Goal: Communication & Community: Answer question/provide support

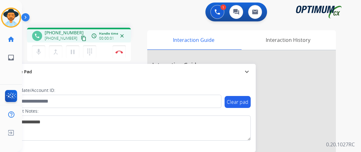
click at [81, 38] on mat-icon "content_copy" at bounding box center [84, 38] width 6 height 6
click at [41, 51] on mat-icon "mic" at bounding box center [39, 52] width 8 height 8
click at [41, 51] on mat-icon "mic_off" at bounding box center [39, 52] width 8 height 8
click at [41, 53] on mat-icon "mic" at bounding box center [39, 52] width 8 height 8
click at [40, 51] on mat-icon "mic_off" at bounding box center [39, 52] width 8 height 8
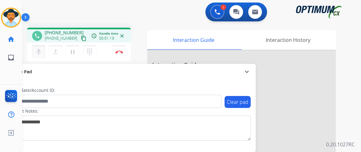
click at [40, 51] on mat-icon "mic" at bounding box center [39, 52] width 8 height 8
click at [40, 51] on mat-icon "mic_off" at bounding box center [39, 52] width 8 height 8
click at [37, 57] on button "mic Mute" at bounding box center [38, 51] width 13 height 13
click at [37, 57] on button "mic_off Mute" at bounding box center [38, 51] width 13 height 13
click at [38, 54] on mat-icon "mic_off" at bounding box center [39, 52] width 8 height 8
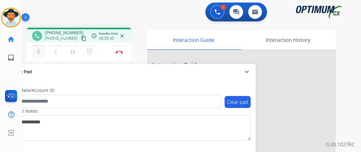
click at [41, 50] on mat-icon "mic" at bounding box center [39, 52] width 8 height 8
click at [37, 52] on mat-icon "mic_off" at bounding box center [39, 52] width 8 height 8
click at [119, 53] on img at bounding box center [119, 51] width 8 height 3
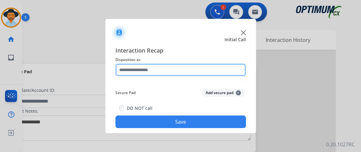
click at [173, 68] on input "text" at bounding box center [180, 69] width 130 height 13
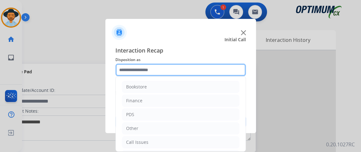
scroll to position [41, 0]
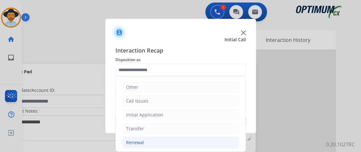
click at [173, 136] on li "Renewal" at bounding box center [180, 142] width 117 height 12
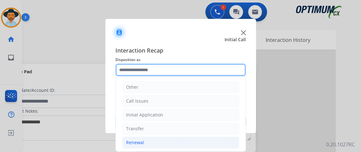
scroll to position [111, 0]
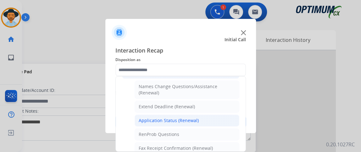
click at [206, 116] on li "Application Status (Renewal)" at bounding box center [186, 120] width 105 height 12
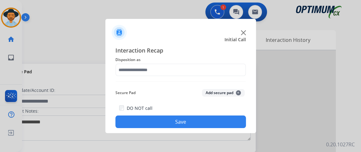
type input "**********"
click at [205, 116] on button "Save" at bounding box center [180, 121] width 130 height 13
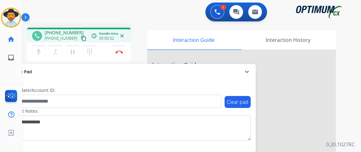
click at [81, 40] on mat-icon "content_copy" at bounding box center [84, 38] width 6 height 6
click at [40, 54] on mat-icon "mic" at bounding box center [39, 52] width 8 height 8
click at [38, 49] on mat-icon "mic_off" at bounding box center [39, 52] width 8 height 8
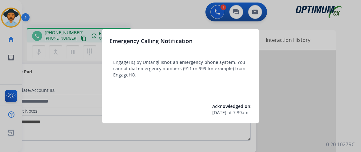
click at [57, 94] on div at bounding box center [180, 76] width 361 height 152
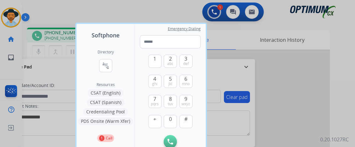
click at [53, 89] on div at bounding box center [177, 73] width 355 height 147
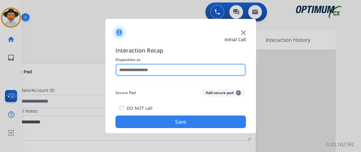
click at [183, 73] on input "text" at bounding box center [180, 69] width 130 height 13
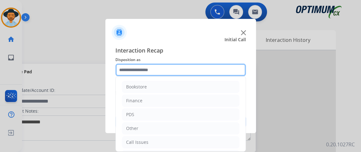
scroll to position [41, 0]
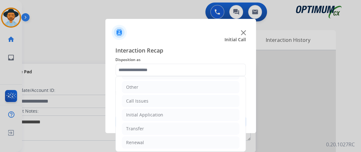
click at [218, 121] on ul "Bookstore Finance PDS Other Call Issues Initial Application Transfer Renewal" at bounding box center [181, 93] width 130 height 117
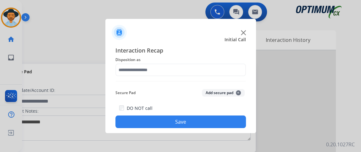
click at [218, 113] on div "DO NOT call Save" at bounding box center [180, 116] width 130 height 24
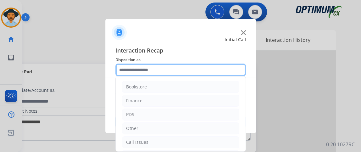
click at [191, 73] on input "text" at bounding box center [180, 69] width 130 height 13
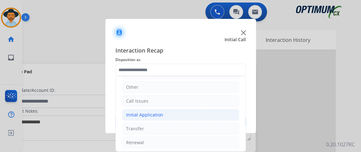
click at [173, 117] on li "Initial Application" at bounding box center [180, 115] width 117 height 12
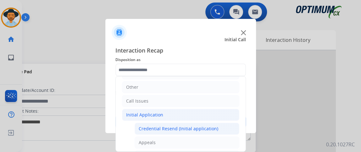
click at [174, 127] on div "Credential Resend (Initial application)" at bounding box center [177, 128] width 79 height 6
type input "**********"
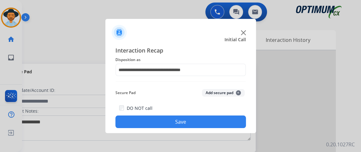
click at [174, 127] on button "Save" at bounding box center [180, 121] width 130 height 13
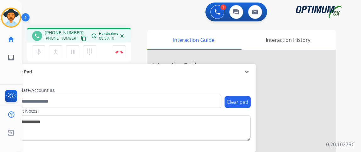
click at [81, 38] on mat-icon "content_copy" at bounding box center [84, 38] width 6 height 6
click at [43, 52] on button "mic Mute" at bounding box center [38, 51] width 13 height 13
click at [35, 54] on mat-icon "mic_off" at bounding box center [39, 52] width 8 height 8
click at [40, 51] on mat-icon "mic" at bounding box center [39, 52] width 8 height 8
click at [35, 53] on button "mic_off Mute" at bounding box center [38, 51] width 13 height 13
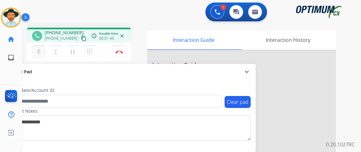
click at [35, 53] on button "mic Mute" at bounding box center [38, 51] width 13 height 13
click at [42, 49] on button "mic_off Mute" at bounding box center [38, 51] width 13 height 13
click at [42, 47] on button "mic Mute" at bounding box center [38, 51] width 13 height 13
click at [43, 50] on button "mic_off Mute" at bounding box center [38, 51] width 13 height 13
click at [43, 50] on button "mic Mute" at bounding box center [38, 51] width 13 height 13
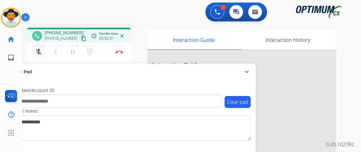
click at [43, 50] on button "mic_off Mute" at bounding box center [38, 51] width 13 height 13
click at [36, 51] on mat-icon "mic" at bounding box center [39, 52] width 8 height 8
click at [36, 51] on mat-icon "mic_off" at bounding box center [39, 52] width 8 height 8
click at [40, 48] on mat-icon "mic" at bounding box center [39, 52] width 8 height 8
click at [41, 53] on mat-icon "mic_off" at bounding box center [39, 52] width 8 height 8
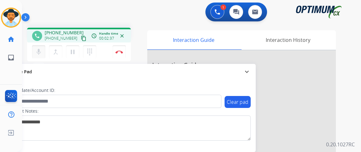
click at [41, 53] on mat-icon "mic" at bounding box center [39, 52] width 8 height 8
click at [42, 50] on button "mic_off Mute" at bounding box center [38, 51] width 13 height 13
click at [42, 49] on button "mic Mute" at bounding box center [38, 51] width 13 height 13
click at [39, 49] on mat-icon "mic_off" at bounding box center [39, 52] width 8 height 8
click at [40, 52] on mat-icon "mic" at bounding box center [39, 52] width 8 height 8
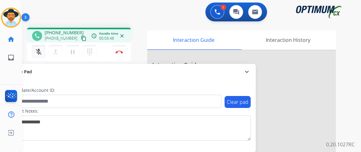
click at [37, 56] on button "mic_off Mute" at bounding box center [38, 51] width 13 height 13
click at [39, 50] on mat-icon "mic" at bounding box center [39, 52] width 8 height 8
click at [37, 52] on mat-icon "mic_off" at bounding box center [39, 52] width 8 height 8
click at [0, 79] on div "Gilce Busy Edit Avatar Agent: [PERSON_NAME] Profile: NH_Bilingual home Home Hom…" at bounding box center [11, 76] width 22 height 152
click at [45, 51] on button "mic Mute" at bounding box center [38, 51] width 13 height 13
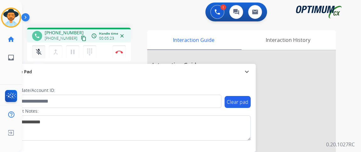
click at [45, 51] on button "mic_off Mute" at bounding box center [38, 51] width 13 height 13
click at [42, 53] on button "mic Mute" at bounding box center [38, 51] width 13 height 13
click at [42, 53] on button "mic_off Mute" at bounding box center [38, 51] width 13 height 13
click at [42, 53] on button "mic Mute" at bounding box center [38, 51] width 13 height 13
click at [42, 53] on button "mic_off Mute" at bounding box center [38, 51] width 13 height 13
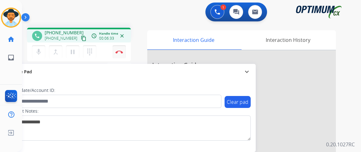
click at [120, 49] on button "Disconnect" at bounding box center [118, 51] width 13 height 13
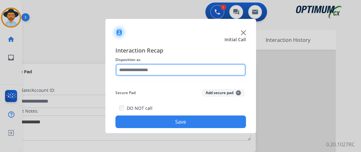
click at [194, 72] on input "text" at bounding box center [180, 69] width 130 height 13
drag, startPoint x: 179, startPoint y: 62, endPoint x: 194, endPoint y: 72, distance: 17.9
click at [194, 72] on input "text" at bounding box center [180, 69] width 130 height 13
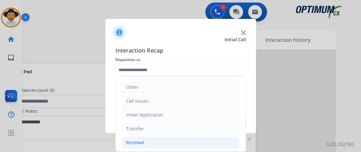
click at [191, 142] on li "Renewal" at bounding box center [180, 142] width 117 height 12
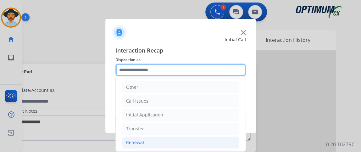
scroll to position [61, 0]
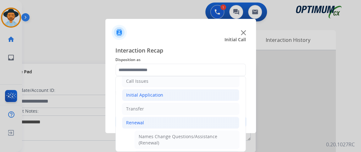
click at [224, 97] on li "Initial Application" at bounding box center [180, 95] width 117 height 12
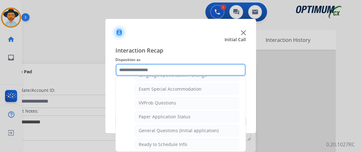
scroll to position [323, 0]
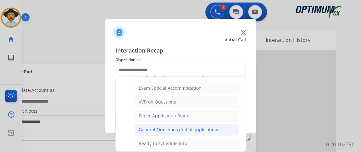
click at [222, 127] on li "General Questions (Initial application)" at bounding box center [186, 129] width 105 height 12
type input "**********"
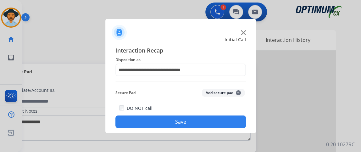
click at [222, 127] on button "Save" at bounding box center [180, 121] width 130 height 13
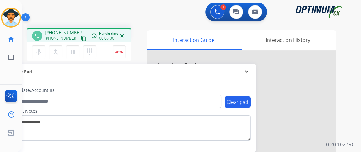
click at [81, 36] on mat-icon "content_copy" at bounding box center [84, 38] width 6 height 6
click at [41, 55] on mat-icon "mic" at bounding box center [39, 52] width 8 height 8
click at [38, 56] on button "mic_off Mute" at bounding box center [38, 51] width 13 height 13
click at [43, 53] on button "mic Mute" at bounding box center [38, 51] width 13 height 13
click at [39, 53] on mat-icon "mic" at bounding box center [39, 52] width 8 height 8
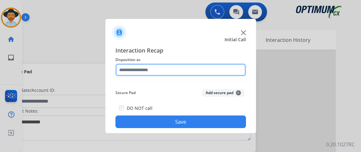
click at [148, 64] on input "text" at bounding box center [180, 69] width 130 height 13
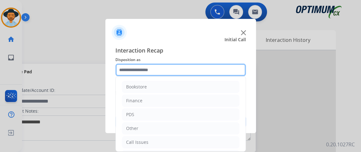
scroll to position [41, 0]
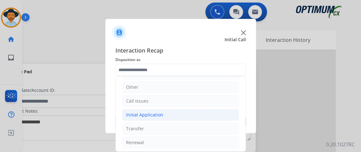
click at [215, 110] on li "Initial Application" at bounding box center [180, 115] width 117 height 12
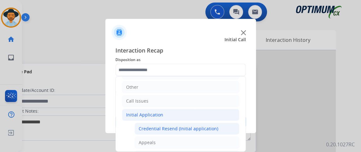
click at [216, 124] on li "Credential Resend (Initial application)" at bounding box center [186, 128] width 105 height 12
type input "**********"
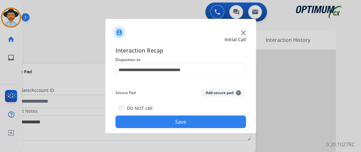
click at [216, 114] on div "DO NOT call Save" at bounding box center [180, 116] width 130 height 24
click at [214, 120] on button "Save" at bounding box center [180, 121] width 130 height 13
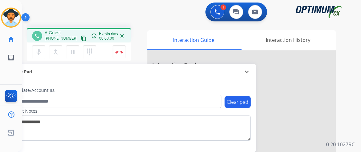
click at [81, 37] on mat-icon "content_copy" at bounding box center [84, 38] width 6 height 6
click at [81, 39] on mat-icon "content_copy" at bounding box center [84, 38] width 6 height 6
click at [39, 53] on mat-icon "mic" at bounding box center [39, 52] width 8 height 8
click at [36, 53] on mat-icon "mic_off" at bounding box center [39, 52] width 8 height 8
click at [35, 53] on mat-icon "mic" at bounding box center [39, 52] width 8 height 8
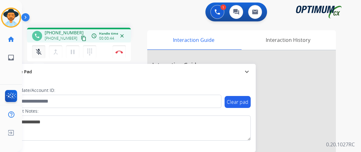
click at [41, 54] on mat-icon "mic_off" at bounding box center [39, 52] width 8 height 8
click at [41, 46] on button "mic Mute" at bounding box center [38, 51] width 13 height 13
click at [40, 52] on mat-icon "mic_off" at bounding box center [39, 52] width 8 height 8
click at [38, 56] on button "mic Mute" at bounding box center [38, 51] width 13 height 13
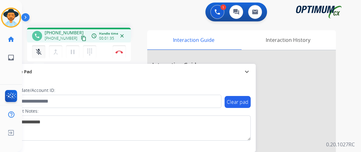
click at [40, 53] on mat-icon "mic_off" at bounding box center [39, 52] width 8 height 8
click at [40, 53] on mat-icon "mic" at bounding box center [39, 52] width 8 height 8
click at [38, 49] on mat-icon "mic_off" at bounding box center [39, 52] width 8 height 8
click at [38, 49] on mat-icon "mic" at bounding box center [39, 52] width 8 height 8
click at [38, 49] on mat-icon "mic_off" at bounding box center [39, 52] width 8 height 8
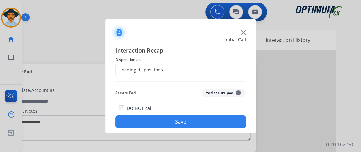
click at [138, 74] on div "Loading dispositions..." at bounding box center [180, 69] width 130 height 13
click at [144, 68] on div "Loading dispositions..." at bounding box center [141, 70] width 51 height 6
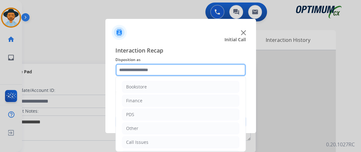
click at [202, 74] on input "text" at bounding box center [180, 69] width 130 height 13
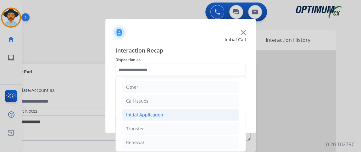
click at [210, 117] on li "Initial Application" at bounding box center [180, 115] width 117 height 12
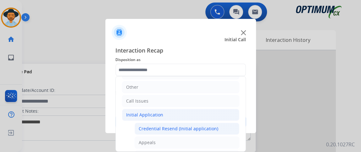
click at [211, 122] on li "Credential Resend (Initial application)" at bounding box center [186, 128] width 105 height 12
type input "**********"
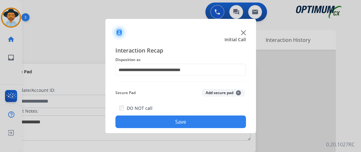
click at [211, 122] on button "Save" at bounding box center [180, 121] width 130 height 13
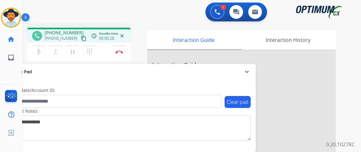
click at [81, 40] on mat-icon "content_copy" at bounding box center [84, 38] width 6 height 6
click at [81, 39] on mat-icon "content_copy" at bounding box center [84, 38] width 6 height 6
click at [35, 51] on mat-icon "mic" at bounding box center [39, 52] width 8 height 8
click at [38, 57] on button "mic_off Mute" at bounding box center [38, 51] width 13 height 13
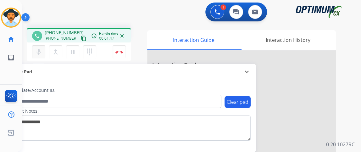
click at [43, 54] on button "mic Mute" at bounding box center [38, 51] width 13 height 13
click at [43, 54] on button "mic_off Mute" at bounding box center [38, 51] width 13 height 13
click at [44, 47] on button "mic Mute" at bounding box center [38, 51] width 13 height 13
click at [44, 47] on button "mic_off Mute" at bounding box center [38, 51] width 13 height 13
click at [122, 48] on button "Disconnect" at bounding box center [118, 51] width 13 height 13
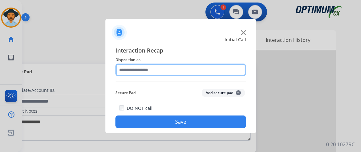
click at [215, 68] on input "text" at bounding box center [180, 69] width 130 height 13
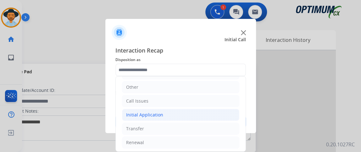
click at [198, 114] on li "Initial Application" at bounding box center [180, 115] width 117 height 12
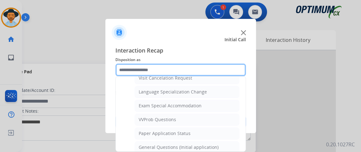
scroll to position [307, 0]
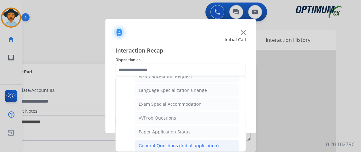
click at [228, 139] on li "General Questions (Initial application)" at bounding box center [186, 145] width 105 height 12
type input "**********"
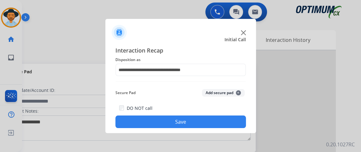
click at [223, 128] on div "**********" at bounding box center [180, 87] width 150 height 92
click at [223, 121] on button "Save" at bounding box center [180, 121] width 130 height 13
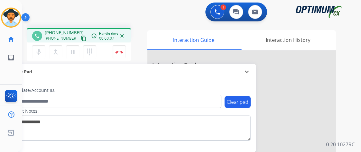
click at [81, 35] on mat-icon "content_copy" at bounding box center [84, 38] width 6 height 6
click at [36, 54] on mat-icon "mic" at bounding box center [39, 52] width 8 height 8
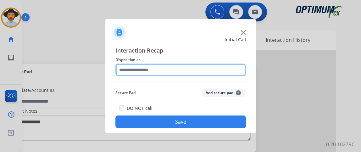
click at [169, 68] on input "text" at bounding box center [180, 69] width 130 height 13
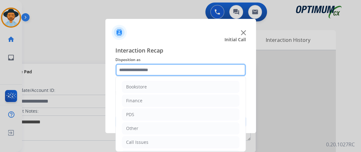
scroll to position [41, 0]
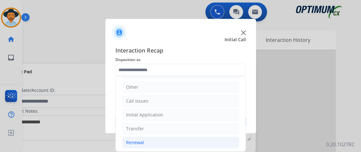
click at [194, 136] on li "Renewal" at bounding box center [180, 142] width 117 height 12
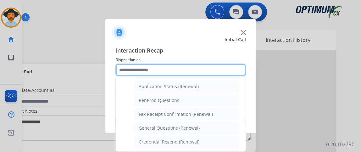
scroll to position [146, 0]
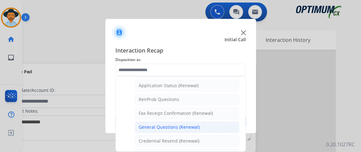
click at [212, 122] on li "General Questions (Renewal)" at bounding box center [186, 127] width 105 height 12
type input "**********"
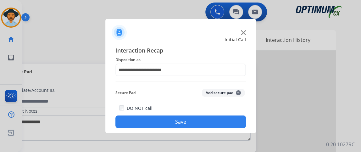
click at [212, 122] on button "Save" at bounding box center [180, 121] width 130 height 13
